Goal: Transaction & Acquisition: Purchase product/service

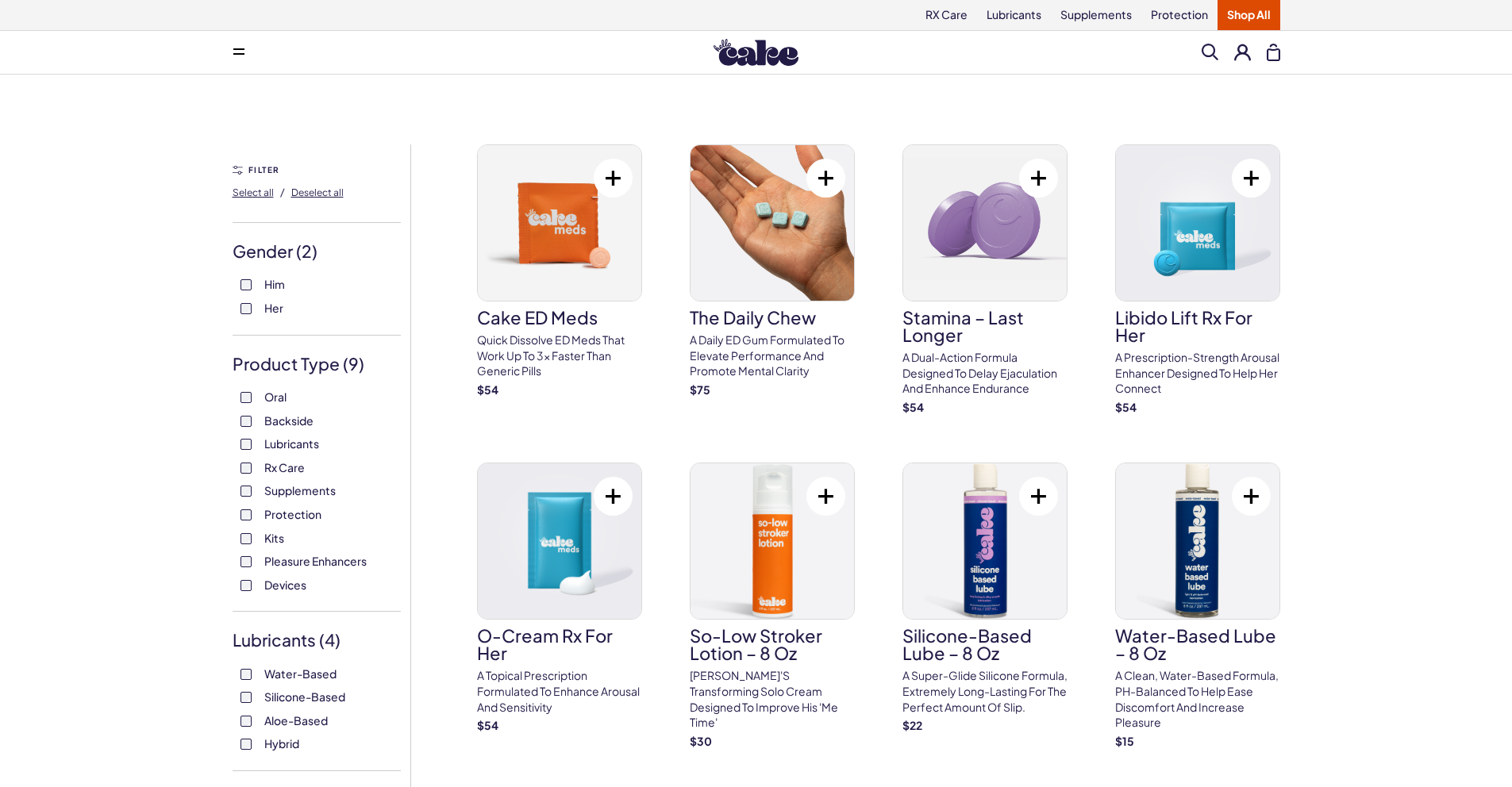
click at [1284, 14] on div "RX Care Lubricants Supplements Protection Shop All" at bounding box center [756, 15] width 1143 height 31
click at [1247, 19] on link "Shop All" at bounding box center [1249, 15] width 63 height 31
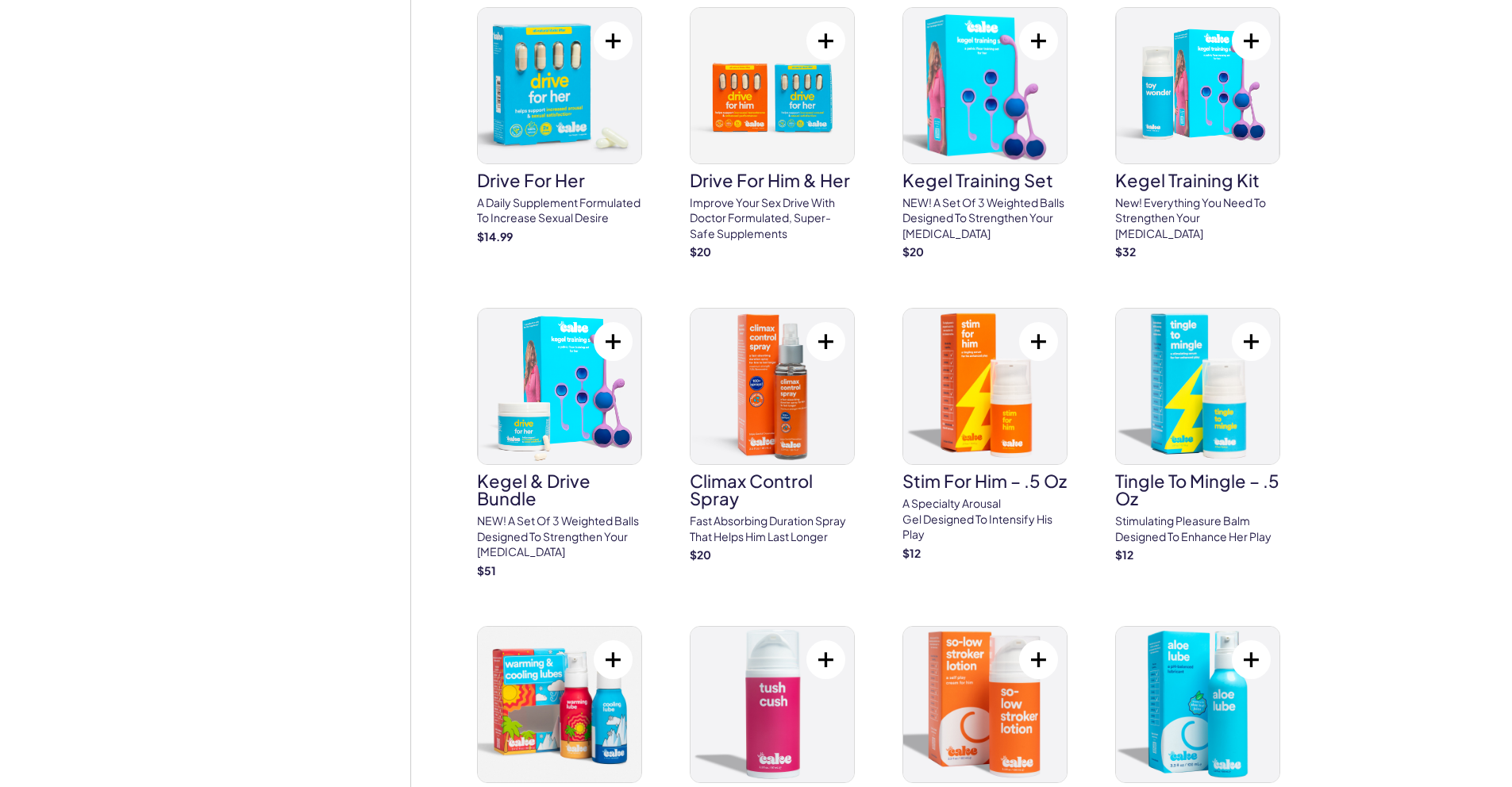
scroll to position [1465, 0]
